Goal: Task Accomplishment & Management: Use online tool/utility

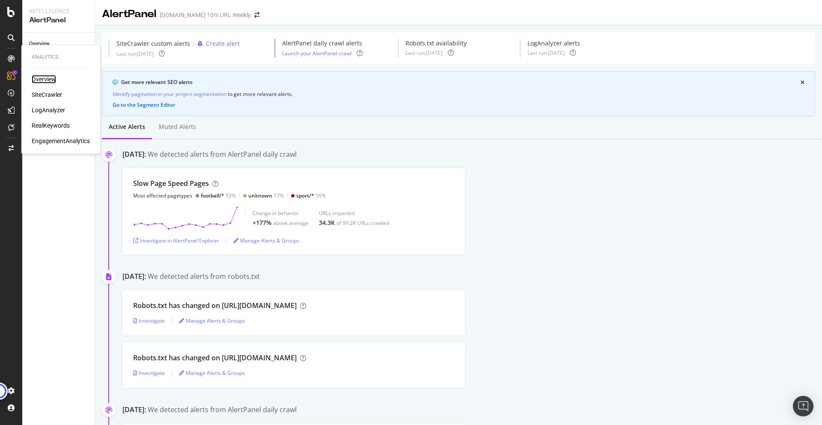
click at [46, 79] on div "Overview" at bounding box center [44, 79] width 24 height 9
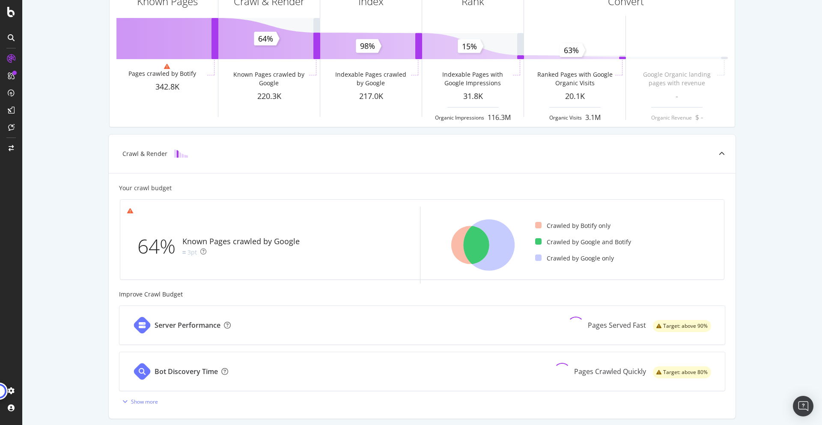
scroll to position [74, 0]
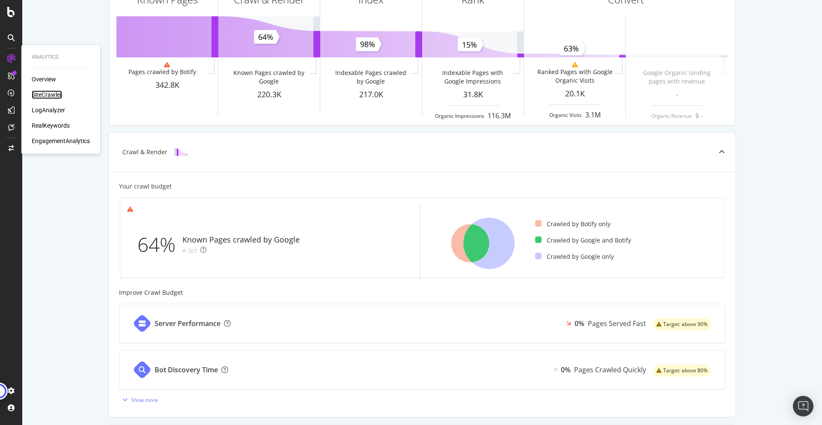
click at [45, 95] on div "SiteCrawler" at bounding box center [47, 94] width 30 height 9
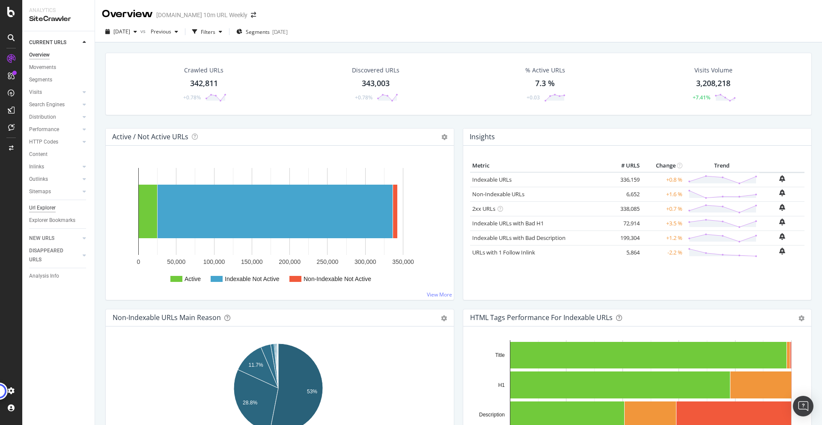
click at [48, 205] on div "Url Explorer" at bounding box center [42, 207] width 27 height 9
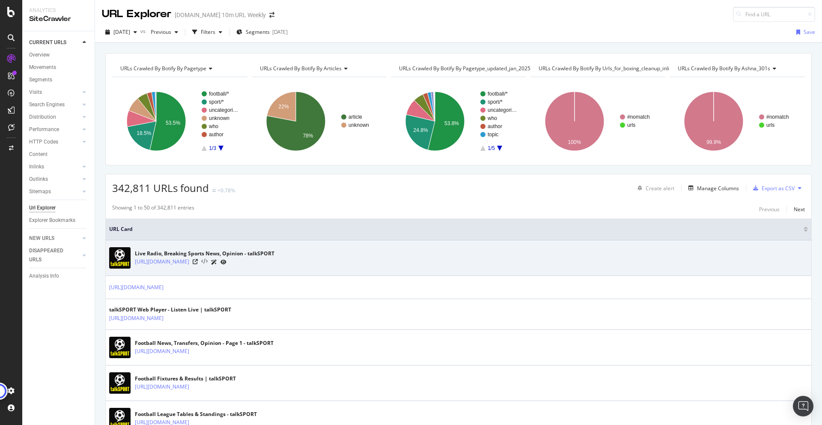
click at [201, 260] on icon at bounding box center [204, 262] width 6 height 6
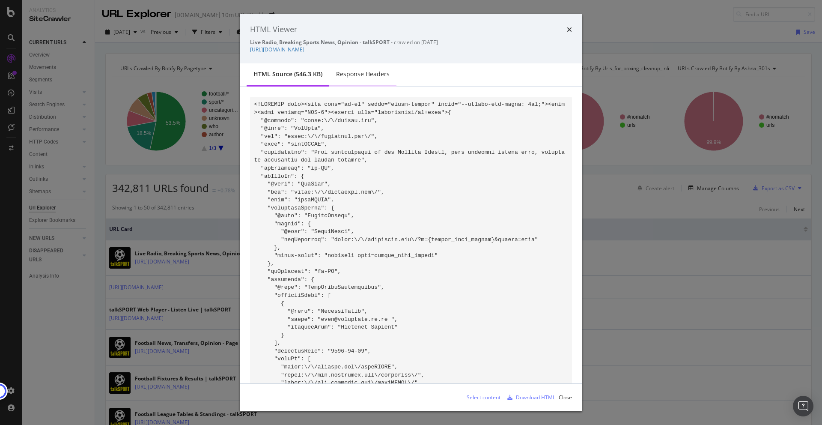
click at [363, 78] on div "Response Headers" at bounding box center [363, 74] width 54 height 9
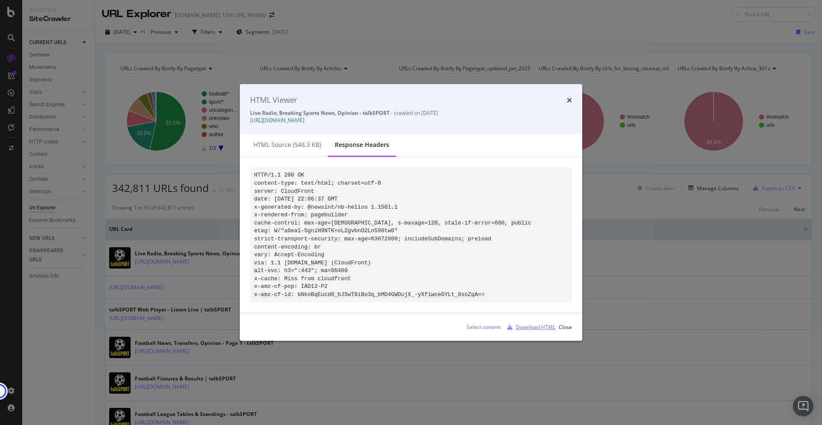
click at [520, 331] on div "Download HTML" at bounding box center [535, 326] width 39 height 7
click at [272, 140] on div "HTML source (546.3 KB)" at bounding box center [288, 144] width 68 height 9
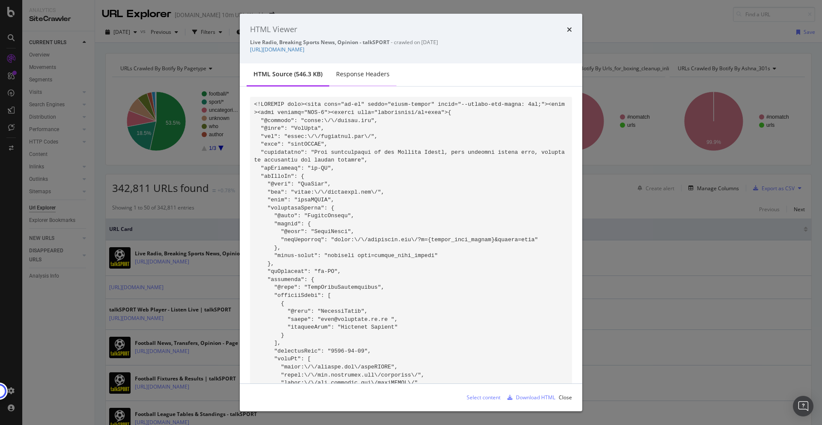
click at [356, 68] on div "Response Headers" at bounding box center [362, 75] width 67 height 24
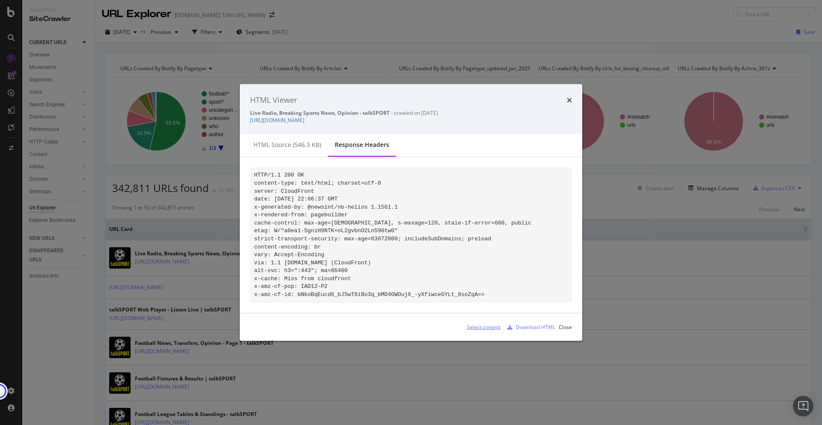
click at [489, 330] on div "Select content" at bounding box center [484, 326] width 34 height 7
